Goal: Task Accomplishment & Management: Manage account settings

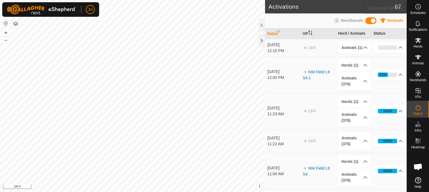
click at [420, 8] on icon at bounding box center [418, 6] width 7 height 7
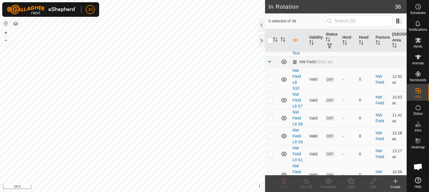
scroll to position [59, 0]
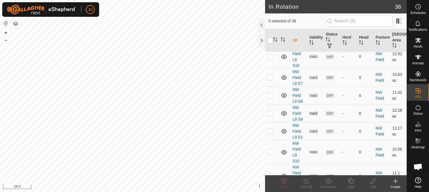
checkbox input "true"
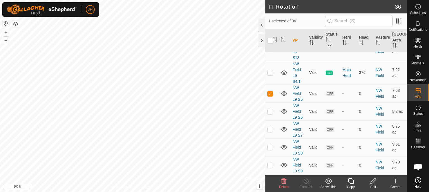
scroll to position [236, 0]
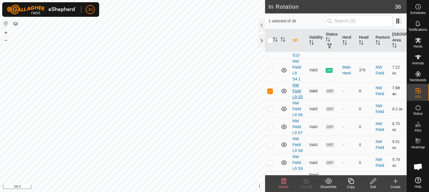
click at [297, 89] on link "NW Field L9 S5" at bounding box center [297, 91] width 10 height 16
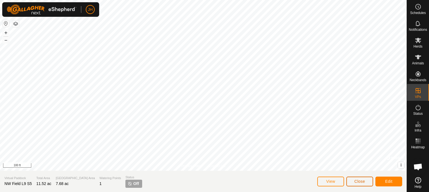
click at [360, 180] on span "Close" at bounding box center [359, 181] width 11 height 4
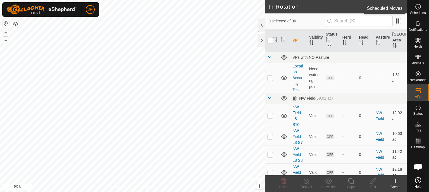
click at [418, 9] on icon at bounding box center [418, 6] width 7 height 7
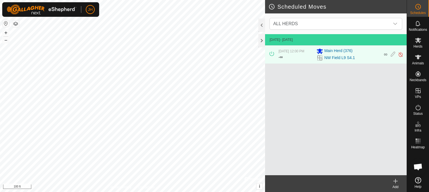
click at [304, 59] on div "Oct 11, 2025, 12:00 PM - ∞" at bounding box center [295, 55] width 35 height 12
click at [393, 56] on icon at bounding box center [393, 54] width 4 height 6
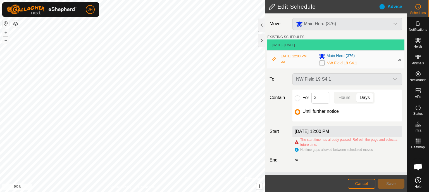
scroll to position [5, 0]
click at [298, 97] on input "For" at bounding box center [298, 98] width 6 height 6
radio input "true"
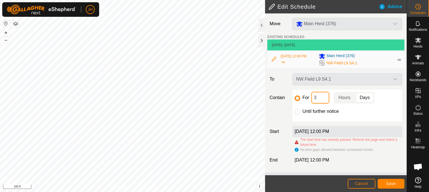
drag, startPoint x: 319, startPoint y: 96, endPoint x: 311, endPoint y: 96, distance: 8.4
click at [311, 96] on input "3" at bounding box center [320, 98] width 18 height 12
type input "2"
click at [400, 184] on button "Save" at bounding box center [390, 183] width 27 height 10
click at [391, 183] on span "Save" at bounding box center [390, 183] width 9 height 4
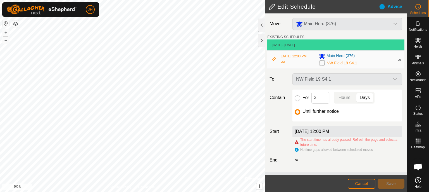
click at [296, 101] on input "For" at bounding box center [298, 98] width 6 height 6
radio input "true"
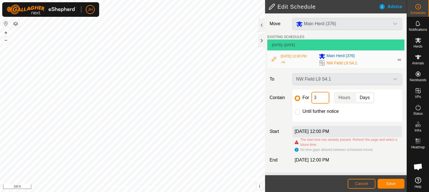
drag, startPoint x: 318, startPoint y: 101, endPoint x: 307, endPoint y: 102, distance: 11.2
click at [311, 102] on input "3" at bounding box center [320, 98] width 18 height 12
type input "2"
click at [390, 184] on span "Save" at bounding box center [390, 183] width 9 height 4
click at [395, 183] on span "Save" at bounding box center [390, 183] width 9 height 4
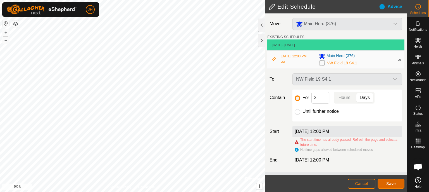
click at [396, 185] on button "Save" at bounding box center [390, 183] width 27 height 10
click at [389, 183] on span "Save" at bounding box center [390, 183] width 9 height 4
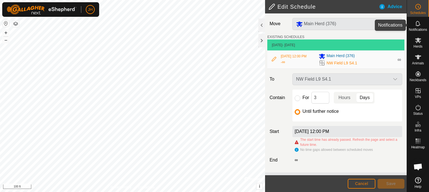
click at [418, 24] on icon at bounding box center [418, 23] width 7 height 7
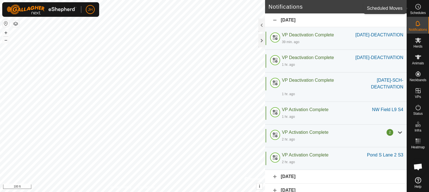
click at [416, 7] on icon at bounding box center [418, 6] width 7 height 7
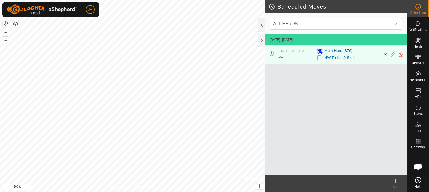
click at [395, 180] on icon at bounding box center [395, 181] width 0 height 4
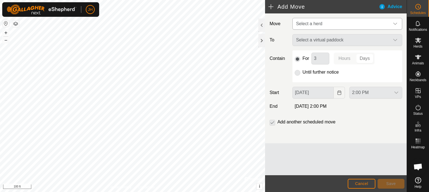
click at [319, 23] on span "Select a herd" at bounding box center [309, 23] width 26 height 5
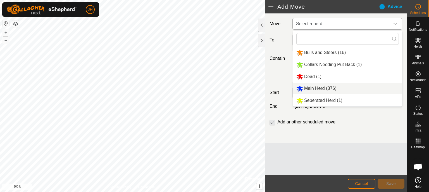
click at [320, 86] on li "Main Herd (376)" at bounding box center [347, 88] width 109 height 11
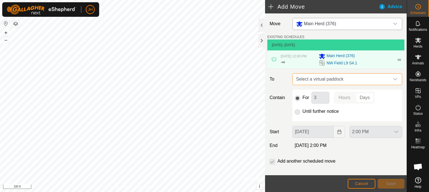
click at [338, 83] on span "Select a virtual paddock" at bounding box center [342, 78] width 96 height 11
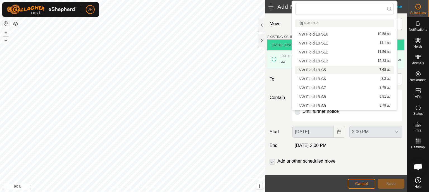
click at [310, 71] on li "NW Field L9 S5 7.68 ac" at bounding box center [344, 70] width 99 height 8
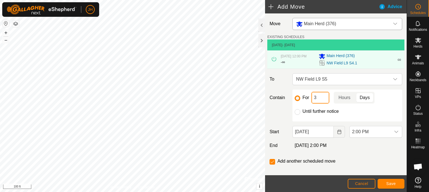
drag, startPoint x: 315, startPoint y: 101, endPoint x: 309, endPoint y: 101, distance: 7.0
click at [311, 101] on input "3" at bounding box center [320, 98] width 18 height 12
drag, startPoint x: 318, startPoint y: 101, endPoint x: 309, endPoint y: 102, distance: 9.5
click at [311, 102] on input "2" at bounding box center [320, 98] width 18 height 12
click at [371, 155] on div "Move Main Herd (376) EXISTING SCHEDULES [DATE] - [DATE] [DATE] 12:00 PM - ∞ Mai…" at bounding box center [336, 97] width 142 height 169
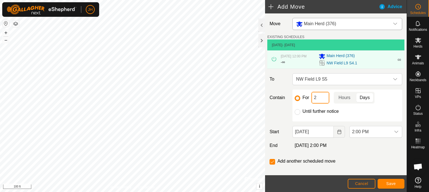
drag, startPoint x: 319, startPoint y: 102, endPoint x: 300, endPoint y: 102, distance: 19.0
click at [311, 102] on input "2" at bounding box center [320, 98] width 18 height 12
type input "1"
click at [391, 183] on span "Save" at bounding box center [390, 183] width 9 height 4
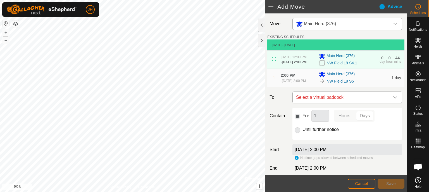
click at [364, 103] on span "Select a virtual paddock" at bounding box center [342, 97] width 96 height 11
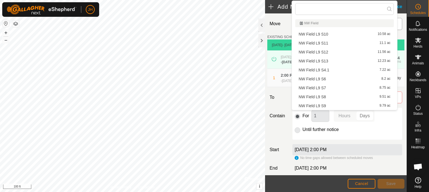
click at [331, 80] on li "NW Field L9 S6 8.2 ac" at bounding box center [344, 79] width 99 height 8
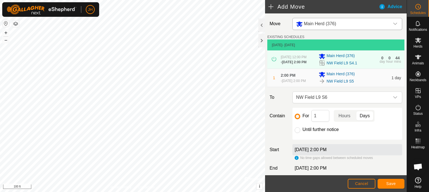
scroll to position [29, 0]
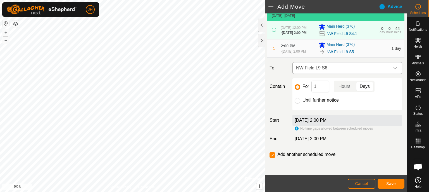
click at [348, 73] on span "NW Field L9 S6" at bounding box center [342, 67] width 96 height 11
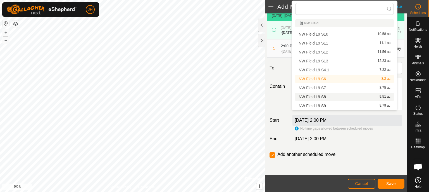
click at [382, 151] on div "Move Main Herd (376) EXISTING SCHEDULES [DATE] - [DATE] [DATE] 12:00 PM - [DATE…" at bounding box center [336, 79] width 142 height 191
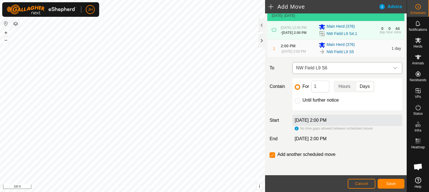
click at [347, 73] on span "NW Field L9 S6" at bounding box center [342, 67] width 96 height 11
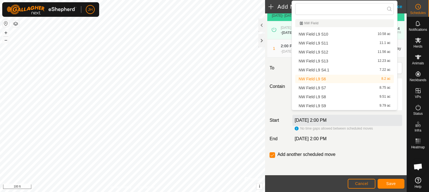
click at [327, 78] on li "NW Field L9 S6 8.2 ac" at bounding box center [344, 79] width 99 height 8
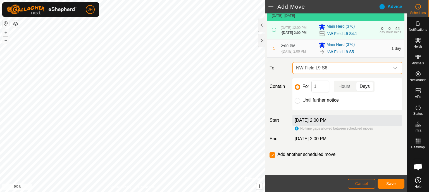
click at [364, 183] on span "Cancel" at bounding box center [361, 183] width 13 height 4
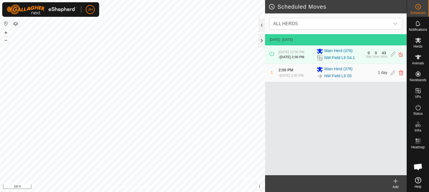
click at [346, 148] on div "[DATE] - [DATE] [DATE] 12:00 PM - [DATE] 2:00 PM Main Herd (376) [GEOGRAPHIC_DA…" at bounding box center [336, 104] width 142 height 141
click at [395, 181] on icon at bounding box center [395, 181] width 0 height 4
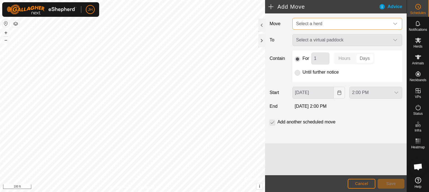
click at [326, 23] on span "Select a herd" at bounding box center [342, 23] width 96 height 11
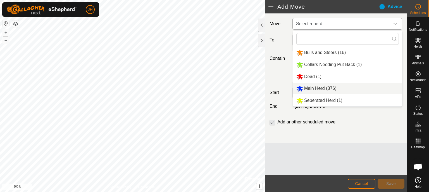
click at [325, 90] on li "Main Herd (376)" at bounding box center [347, 88] width 109 height 11
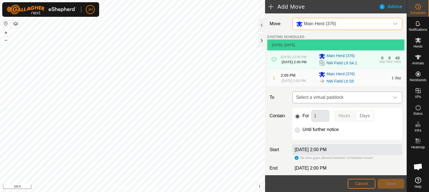
click at [329, 103] on span "Select a virtual paddock" at bounding box center [342, 97] width 96 height 11
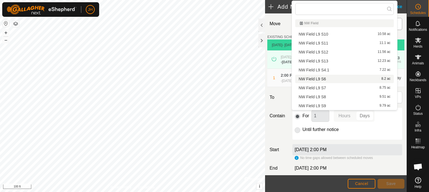
click at [322, 77] on li "NW Field L9 S6 8.2 ac" at bounding box center [344, 79] width 99 height 8
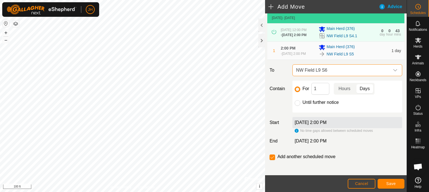
scroll to position [29, 0]
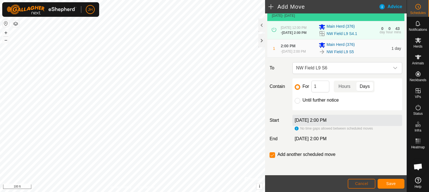
click at [360, 184] on span "Cancel" at bounding box center [361, 183] width 13 height 4
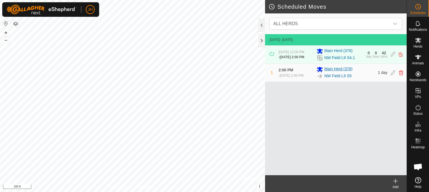
click at [367, 73] on div "Main Herd (376)" at bounding box center [345, 69] width 58 height 7
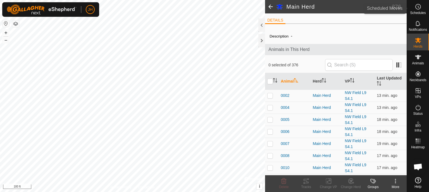
click at [420, 6] on icon at bounding box center [418, 6] width 7 height 7
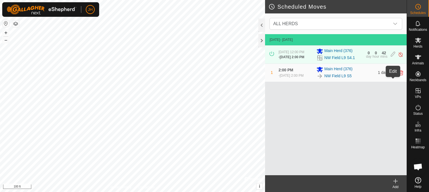
click at [393, 75] on icon at bounding box center [393, 72] width 4 height 5
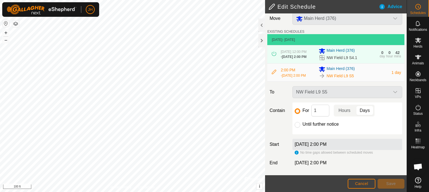
scroll to position [15, 0]
click at [346, 109] on p-togglebutton "Hours" at bounding box center [344, 110] width 21 height 12
click at [392, 183] on span "Save" at bounding box center [390, 183] width 9 height 4
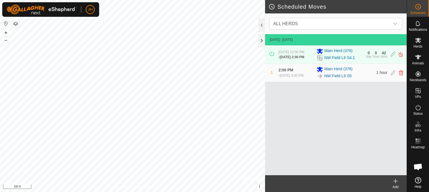
click at [396, 182] on icon at bounding box center [395, 180] width 7 height 7
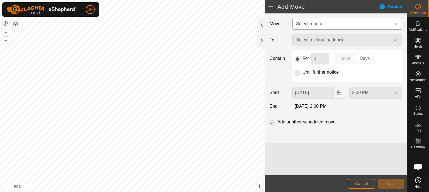
click at [317, 27] on span "Select a herd" at bounding box center [342, 23] width 96 height 11
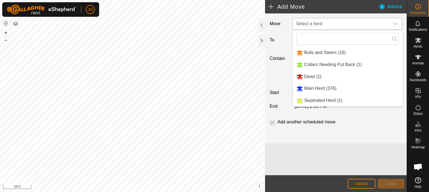
click at [333, 89] on li "Main Herd (376)" at bounding box center [347, 88] width 109 height 11
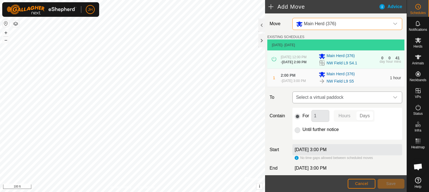
click at [352, 103] on span "Select a virtual paddock" at bounding box center [342, 97] width 96 height 11
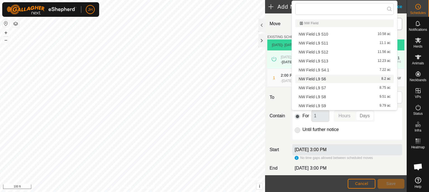
click at [312, 78] on li "NW Field L9 S6 8.2 ac" at bounding box center [344, 79] width 99 height 8
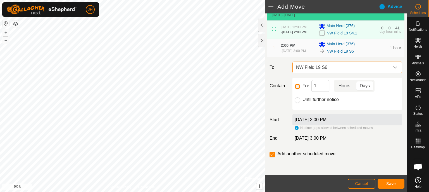
scroll to position [39, 0]
click at [348, 87] on p-togglebutton "Hours" at bounding box center [344, 86] width 21 height 12
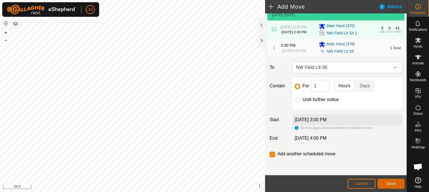
click at [391, 183] on span "Save" at bounding box center [390, 183] width 9 height 4
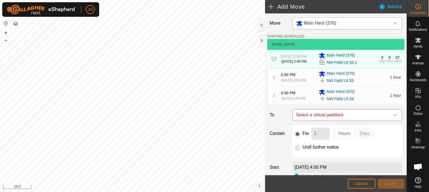
scroll to position [0, 0]
click at [361, 121] on span "Select a virtual paddock" at bounding box center [342, 115] width 96 height 11
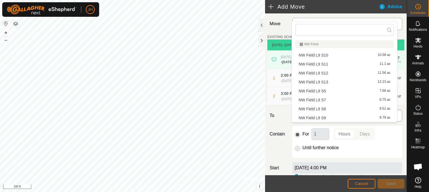
click at [327, 97] on li "NW Field L9 S7 8.75 ac" at bounding box center [344, 99] width 99 height 8
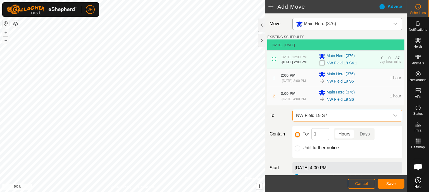
scroll to position [29, 0]
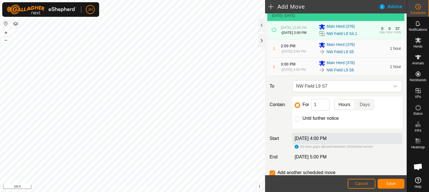
click at [370, 73] on div "NW Field L9 S6" at bounding box center [353, 69] width 68 height 7
click at [367, 182] on span "Cancel" at bounding box center [361, 183] width 13 height 4
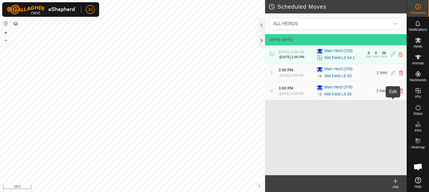
click at [392, 93] on icon at bounding box center [393, 90] width 4 height 5
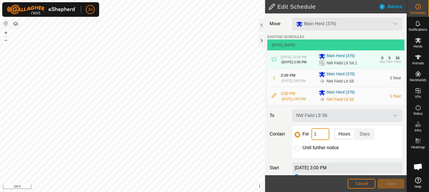
drag, startPoint x: 305, startPoint y: 145, endPoint x: 302, endPoint y: 145, distance: 3.4
click at [311, 140] on input "1" at bounding box center [320, 134] width 18 height 12
type input "2"
click at [394, 183] on span "Save" at bounding box center [390, 183] width 9 height 4
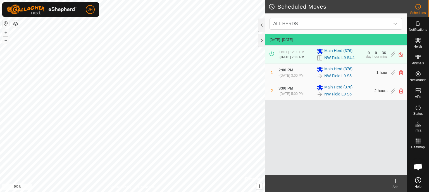
click at [394, 181] on icon at bounding box center [395, 181] width 4 height 0
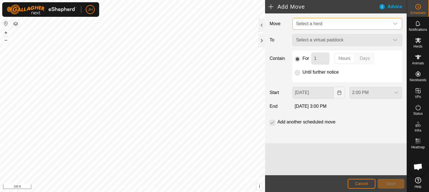
click at [324, 23] on span "Select a herd" at bounding box center [342, 23] width 96 height 11
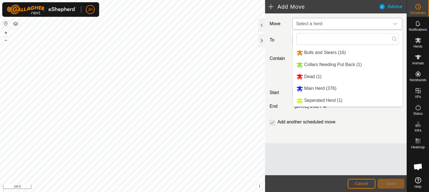
click at [329, 89] on li "Main Herd (376)" at bounding box center [347, 88] width 109 height 11
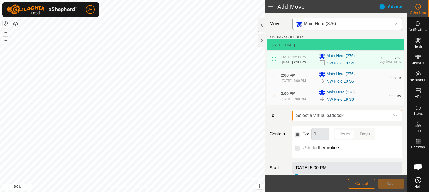
click at [343, 121] on span "Select a virtual paddock" at bounding box center [342, 115] width 96 height 11
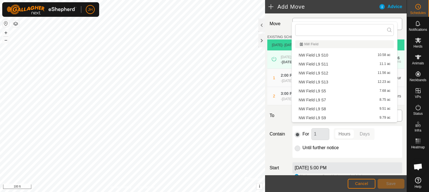
click at [343, 121] on span "Select a virtual paddock" at bounding box center [342, 115] width 96 height 11
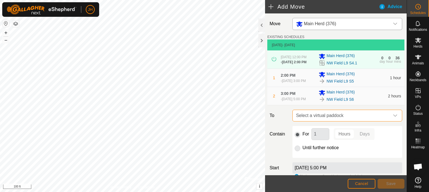
click at [343, 121] on span "Select a virtual paddock" at bounding box center [342, 115] width 96 height 11
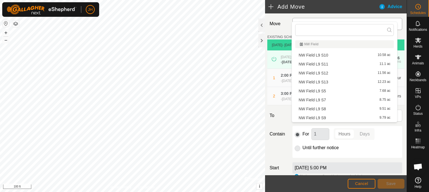
click at [332, 98] on li "NW Field L9 S7 8.75 ac" at bounding box center [344, 99] width 99 height 8
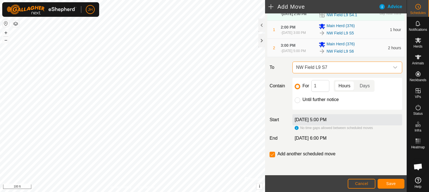
scroll to position [59, 0]
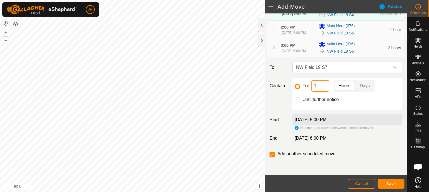
drag, startPoint x: 319, startPoint y: 87, endPoint x: 308, endPoint y: 88, distance: 11.2
click at [311, 88] on input "1" at bounding box center [320, 86] width 18 height 12
type input "2"
click at [391, 184] on span "Save" at bounding box center [390, 183] width 9 height 4
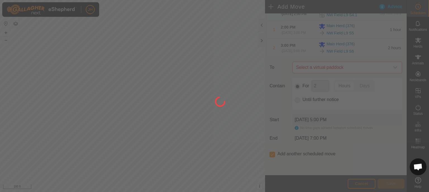
scroll to position [0, 0]
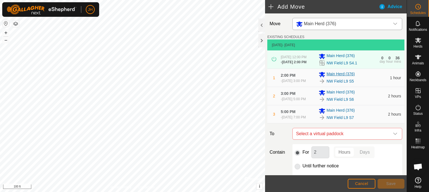
click at [372, 78] on div "Main Herd (376)" at bounding box center [353, 74] width 68 height 7
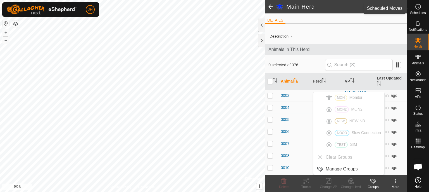
click at [419, 8] on icon at bounding box center [418, 6] width 7 height 7
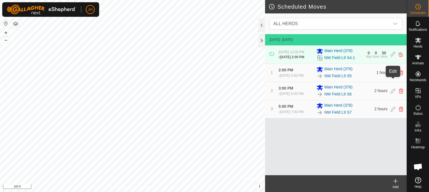
click at [393, 75] on icon at bounding box center [393, 72] width 4 height 5
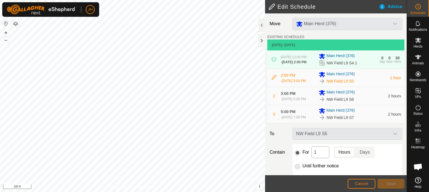
scroll to position [29, 0]
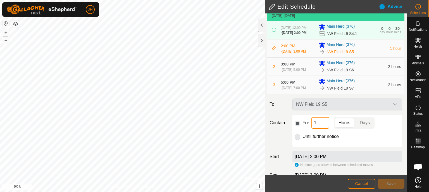
drag, startPoint x: 318, startPoint y: 134, endPoint x: 307, endPoint y: 136, distance: 11.8
click at [311, 128] on input "1" at bounding box center [320, 123] width 18 height 12
type input "2"
click at [390, 183] on span "Save" at bounding box center [390, 183] width 9 height 4
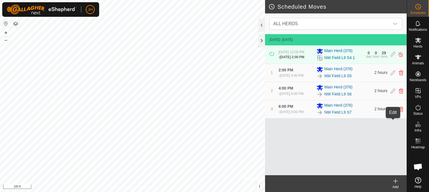
click at [393, 111] on icon at bounding box center [393, 108] width 4 height 5
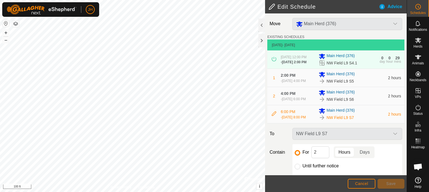
scroll to position [56, 0]
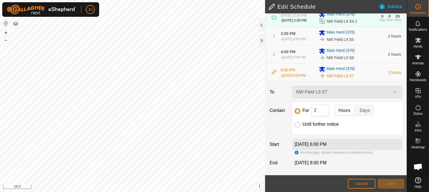
click at [297, 123] on input "Until further notice" at bounding box center [298, 125] width 6 height 6
radio input "true"
click at [384, 182] on button "Save" at bounding box center [390, 183] width 27 height 10
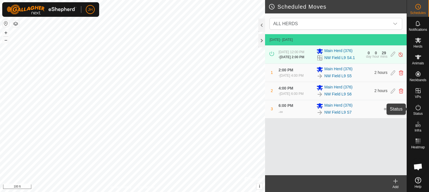
click at [419, 107] on icon at bounding box center [418, 107] width 7 height 7
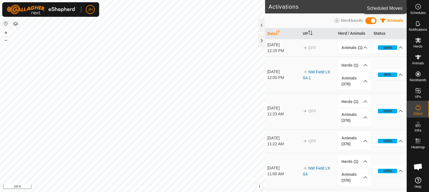
click at [419, 8] on icon at bounding box center [418, 6] width 7 height 7
